Goal: Task Accomplishment & Management: Complete application form

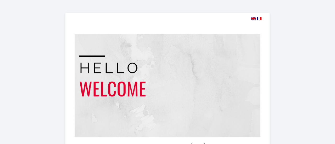
select select
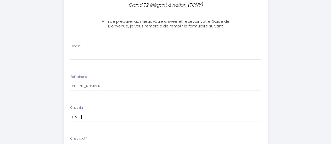
scroll to position [135, 0]
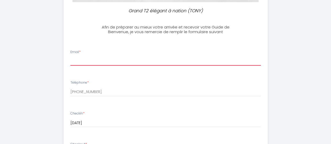
click at [92, 58] on input "Email *" at bounding box center [165, 60] width 190 height 9
type input "m"
paste input "Auf der Toilette stinkt es unglaublich, wahrscheinlich stimmt etwas mit der Abl…"
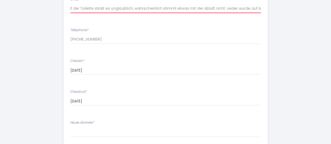
scroll to position [0, 0]
type input "A"
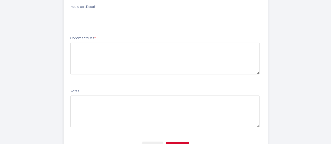
scroll to position [160, 0]
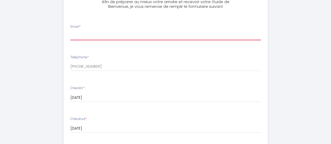
paste input "[PERSON_NAME] <[EMAIL_ADDRESS][DOMAIN_NAME]>"
drag, startPoint x: 100, startPoint y: 35, endPoint x: 62, endPoint y: 35, distance: 38.2
type input "[EMAIL_ADDRESS][DOMAIN_NAME]"
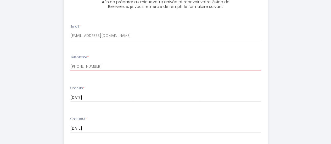
drag, startPoint x: 113, startPoint y: 65, endPoint x: 47, endPoint y: 69, distance: 66.2
click at [47, 69] on div "Grand T2 élégant à nation ([PERSON_NAME]) Afin de préparer au mieux votre arriv…" at bounding box center [166, 93] width 306 height 507
click at [90, 64] on input "[PHONE_NUMBER]" at bounding box center [165, 66] width 190 height 9
drag, startPoint x: 79, startPoint y: 67, endPoint x: 82, endPoint y: 67, distance: 3.7
click at [79, 67] on input "[PHONE_NUMBER]" at bounding box center [165, 66] width 190 height 9
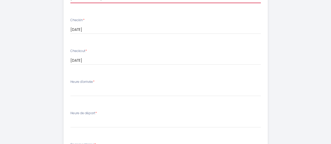
scroll to position [230, 0]
type input "[PHONE_NUMBER]"
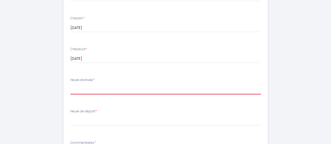
click at [124, 90] on select "15:00 15:30 16:00 16:30 17:00 17:30 18:00 18:30 19:00 19:30 20:00 20:30 21:00 2…" at bounding box center [165, 89] width 190 height 10
select select "15:00"
click at [70, 84] on select "15:00 15:30 16:00 16:30 17:00 17:30 18:00 18:30 19:00 19:30 20:00 20:30 21:00 2…" at bounding box center [165, 89] width 190 height 10
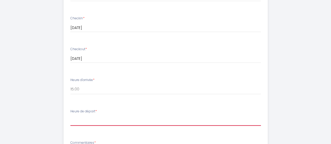
click at [102, 121] on select "00:00 00:30 01:00 01:30 02:00 02:30 03:00 03:30 04:00 04:30 05:00 05:30 06:00 0…" at bounding box center [165, 121] width 190 height 10
select select "11:00"
click at [70, 116] on select "00:00 00:30 01:00 01:30 02:00 02:30 03:00 03:30 04:00 04:30 05:00 05:30 06:00 0…" at bounding box center [165, 121] width 190 height 10
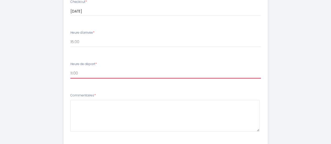
scroll to position [294, 0]
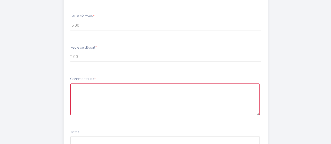
click at [83, 84] on textarea at bounding box center [164, 99] width 189 height 32
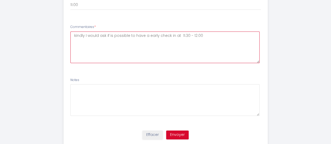
scroll to position [362, 0]
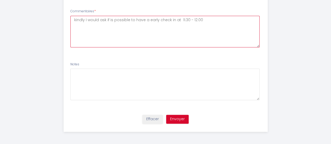
type textarea "kindly I would ask if is possible to have a early check in at 11.30 - 12.00"
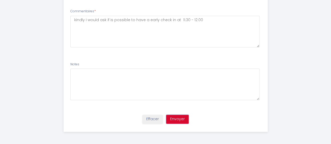
click at [181, 118] on button "Envoyer" at bounding box center [177, 119] width 22 height 9
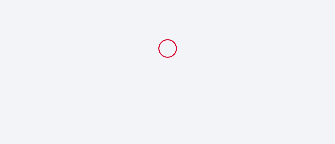
select select "11:00"
